Goal: Check status: Check status

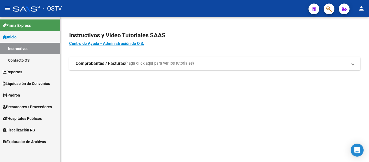
click at [17, 70] on span "Reportes" at bounding box center [12, 72] width 19 height 6
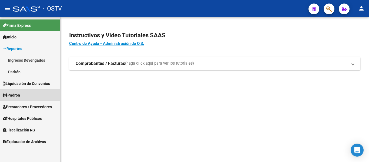
click at [17, 95] on span "Padrón" at bounding box center [11, 95] width 17 height 6
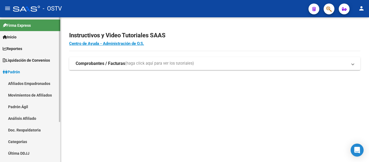
click at [16, 70] on span "Padrón" at bounding box center [11, 72] width 17 height 6
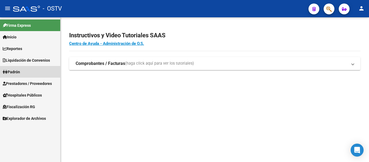
click at [16, 71] on span "Padrón" at bounding box center [11, 72] width 17 height 6
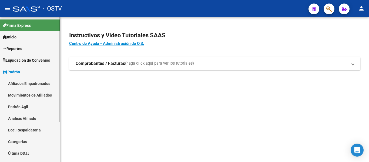
click at [19, 106] on link "Padrón Ágil" at bounding box center [30, 107] width 60 height 12
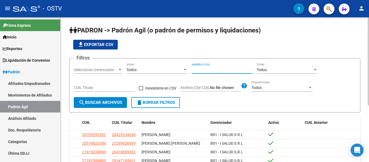
click at [196, 68] on input "Apellido o CUIL" at bounding box center [221, 69] width 61 height 5
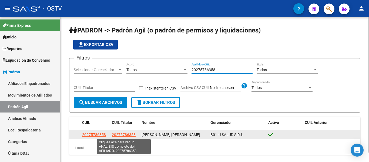
type input "20275786358"
click at [120, 135] on span "20275786358" at bounding box center [124, 134] width 24 height 4
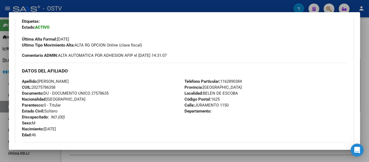
scroll to position [216, 0]
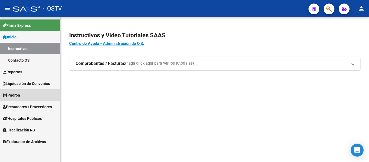
click at [20, 96] on span "Padrón" at bounding box center [11, 95] width 17 height 6
click at [27, 94] on link "Padrón" at bounding box center [30, 95] width 60 height 12
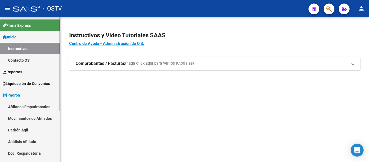
click at [22, 127] on link "Padrón Ágil" at bounding box center [30, 130] width 60 height 12
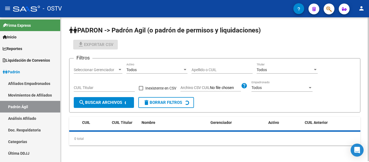
click at [209, 70] on input "Apellido o CUIL" at bounding box center [221, 69] width 61 height 5
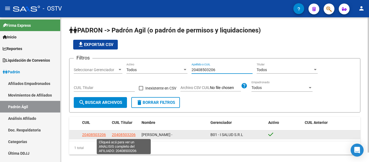
type input "20408503206"
click at [130, 133] on span "20408503206" at bounding box center [124, 134] width 24 height 4
type textarea "20408503206"
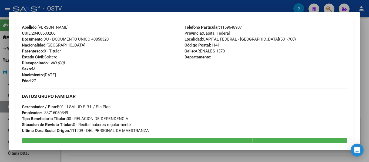
scroll to position [297, 0]
